Goal: Information Seeking & Learning: Learn about a topic

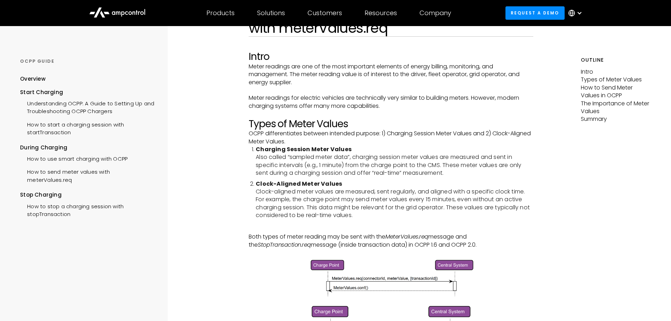
scroll to position [70, 0]
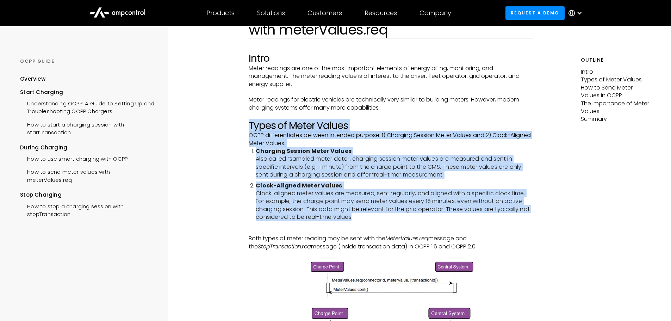
drag, startPoint x: 353, startPoint y: 220, endPoint x: 243, endPoint y: 122, distance: 147.0
copy div "Types of Meter Values OCPP differentiates between intended purpose: 1) Charging…"
click at [324, 174] on li "Charging Session Meter Values Also called “sampled meter data”, charging sessio…" at bounding box center [395, 163] width 278 height 32
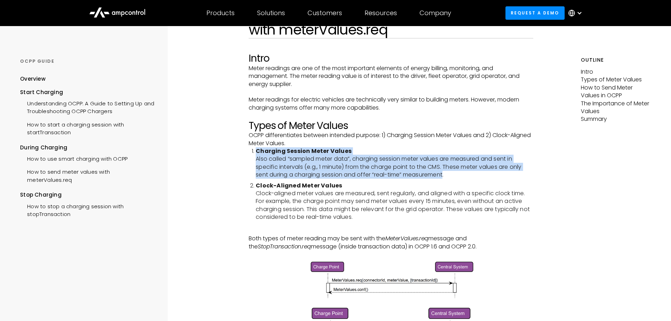
drag, startPoint x: 447, startPoint y: 176, endPoint x: 248, endPoint y: 153, distance: 200.1
copy li "Charging Session Meter Values Also called “sampled meter data”, charging sessio…"
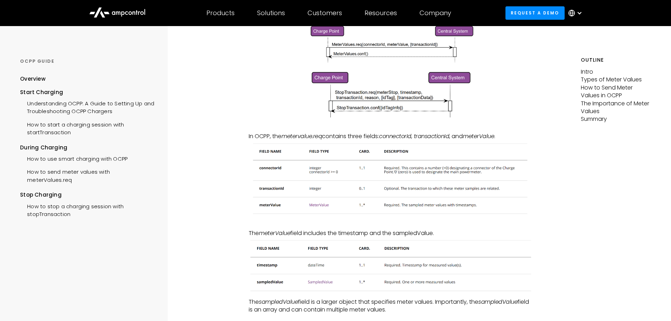
scroll to position [211, 0]
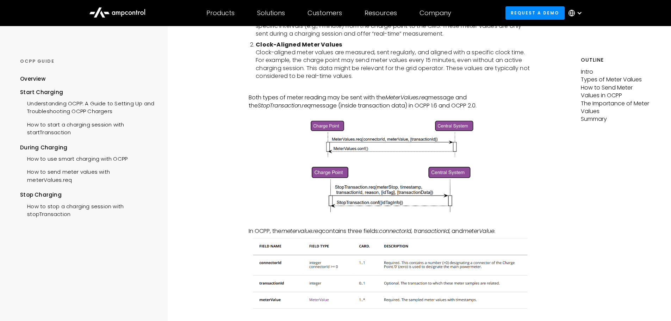
click at [597, 91] on p "How to Send Meter Values in OCPP" at bounding box center [616, 92] width 70 height 16
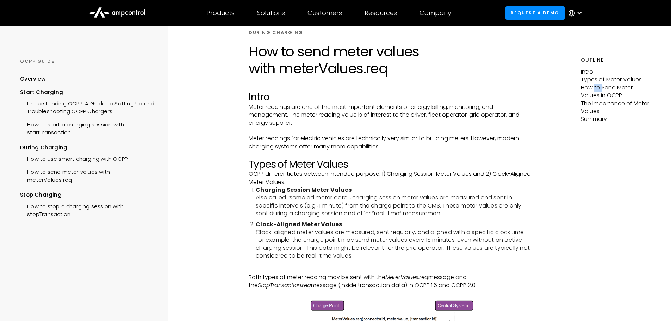
scroll to position [0, 0]
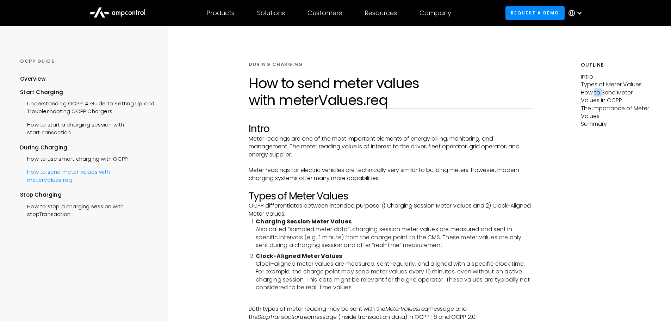
click at [103, 172] on div "How to send meter values with meterValues.req" at bounding box center [87, 175] width 134 height 21
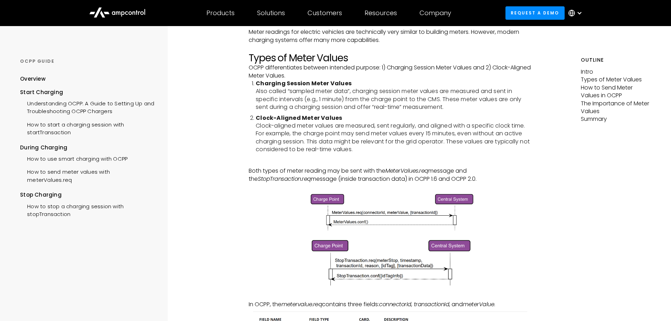
scroll to position [141, 0]
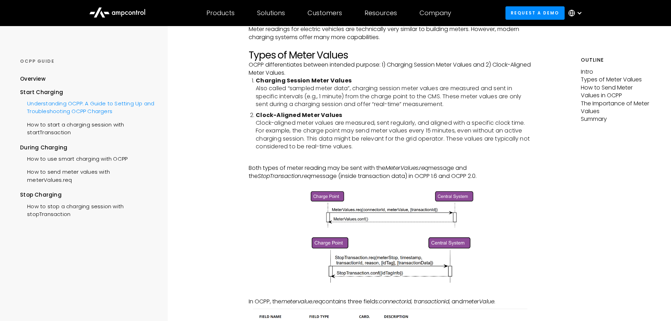
click at [110, 111] on div "Understanding OCPP: A Guide to Setting Up and Troubleshooting OCPP Chargers" at bounding box center [87, 106] width 134 height 21
